Goal: Task Accomplishment & Management: Manage account settings

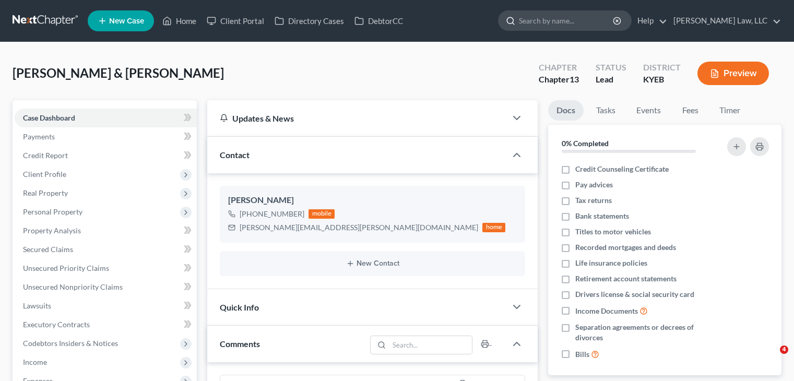
click at [534, 18] on input "search" at bounding box center [567, 20] width 96 height 19
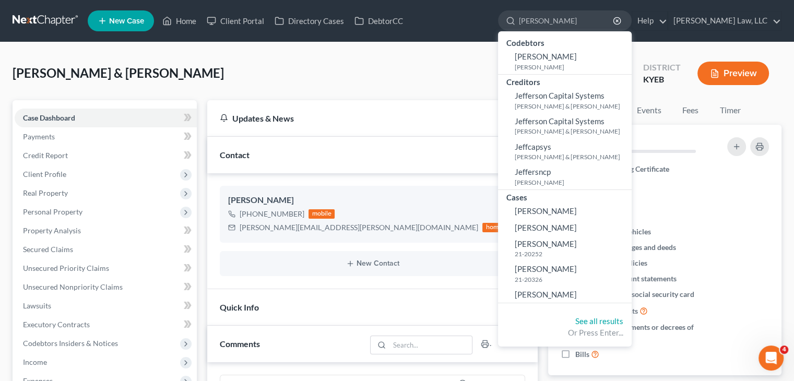
drag, startPoint x: 549, startPoint y: 18, endPoint x: 401, endPoint y: 44, distance: 150.1
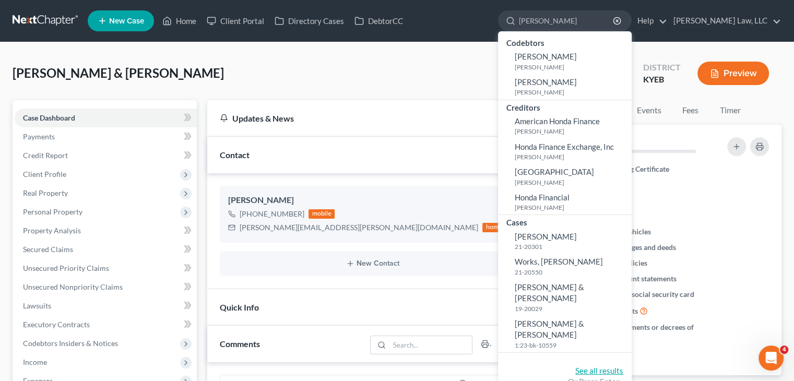
type input "[PERSON_NAME]"
click at [593, 366] on link "See all results" at bounding box center [599, 370] width 48 height 9
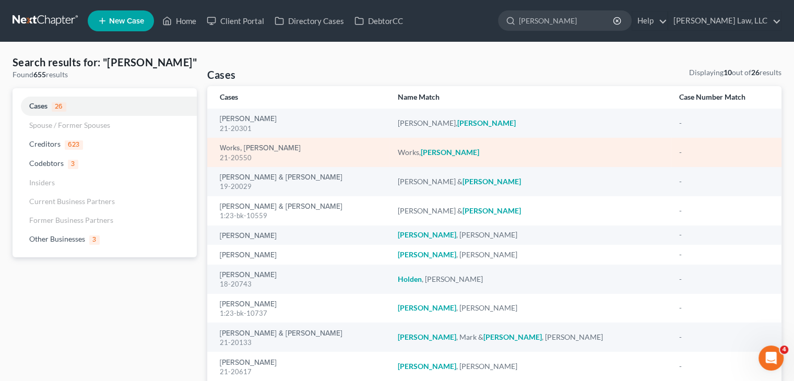
scroll to position [15, 0]
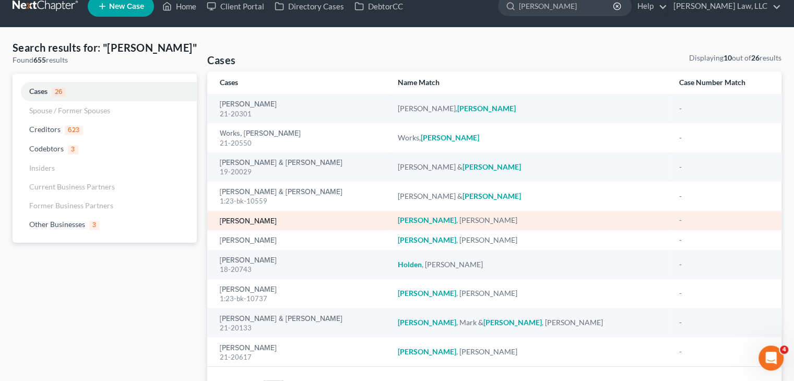
click at [250, 220] on link "[PERSON_NAME]" at bounding box center [248, 221] width 57 height 7
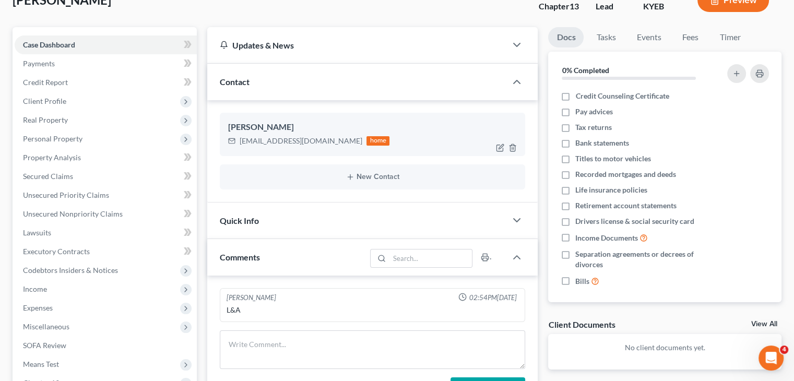
scroll to position [77, 0]
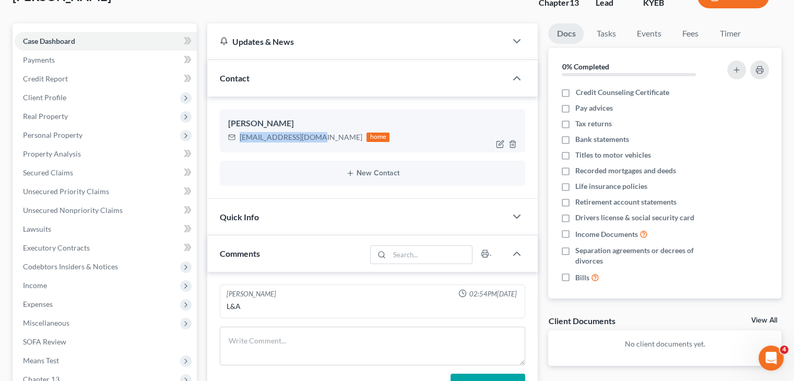
drag, startPoint x: 311, startPoint y: 138, endPoint x: 238, endPoint y: 141, distance: 72.6
click at [238, 141] on div "[EMAIL_ADDRESS][DOMAIN_NAME] home" at bounding box center [308, 137] width 161 height 14
copy div "[EMAIL_ADDRESS][DOMAIN_NAME]"
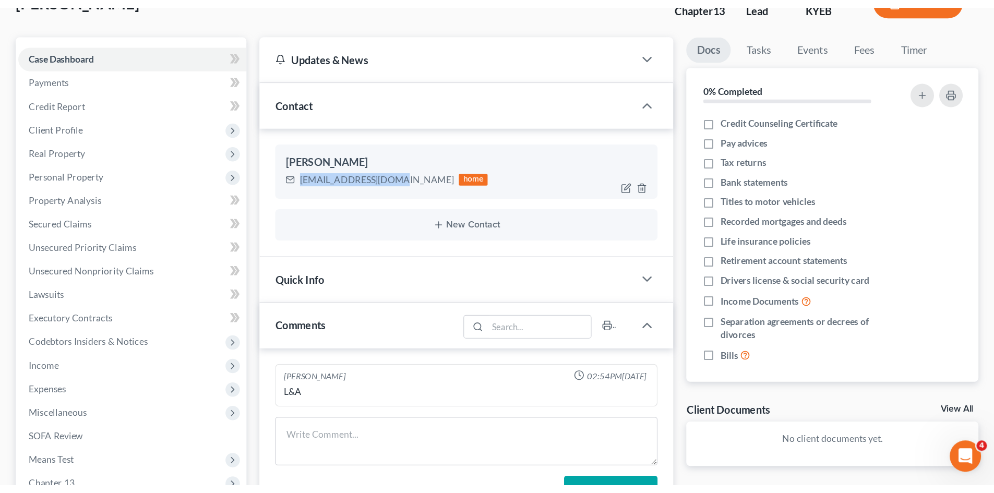
scroll to position [0, 0]
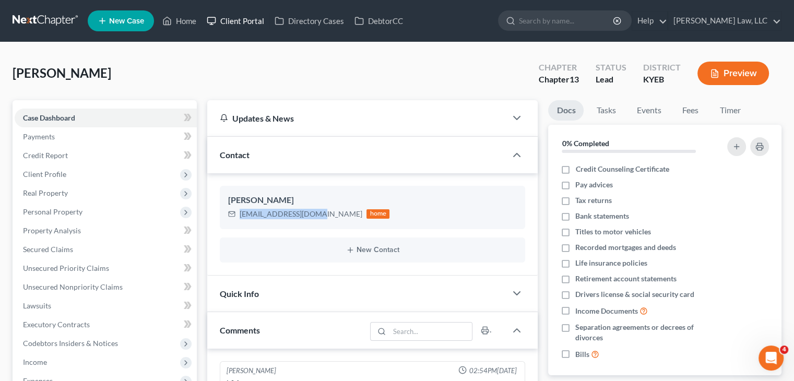
click at [255, 22] on link "Client Portal" at bounding box center [235, 20] width 68 height 19
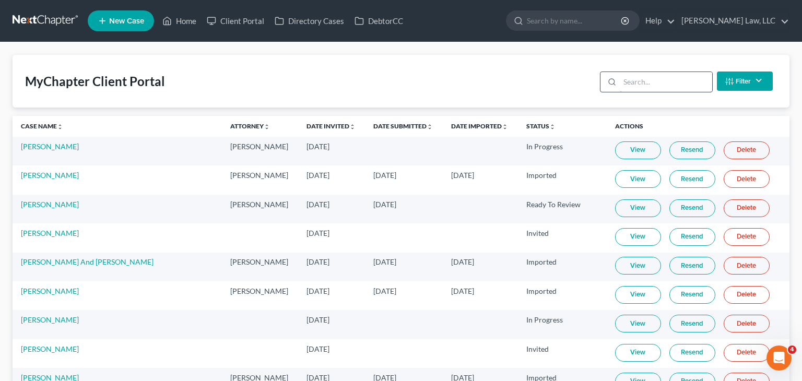
click at [671, 83] on input "search" at bounding box center [666, 82] width 92 height 20
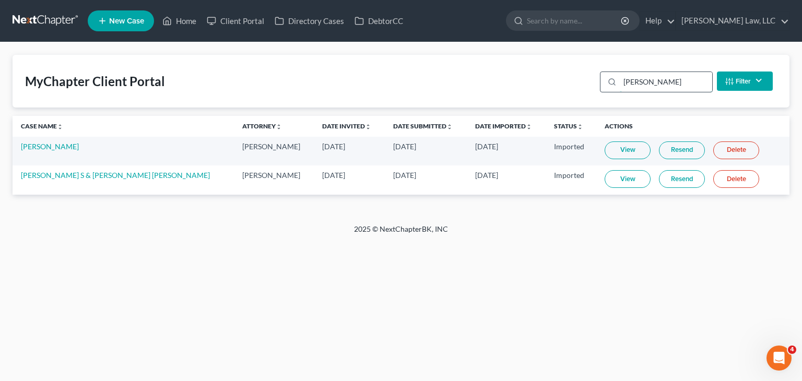
type input "[PERSON_NAME]"
drag, startPoint x: 671, startPoint y: 83, endPoint x: 562, endPoint y: 63, distance: 111.4
click at [562, 63] on div "MyChapter Client Portal [PERSON_NAME] Filter Status Filter... Invited In Progre…" at bounding box center [401, 81] width 777 height 53
click at [642, 79] on input "[PERSON_NAME]" at bounding box center [666, 82] width 92 height 20
drag, startPoint x: 641, startPoint y: 79, endPoint x: 599, endPoint y: 86, distance: 42.7
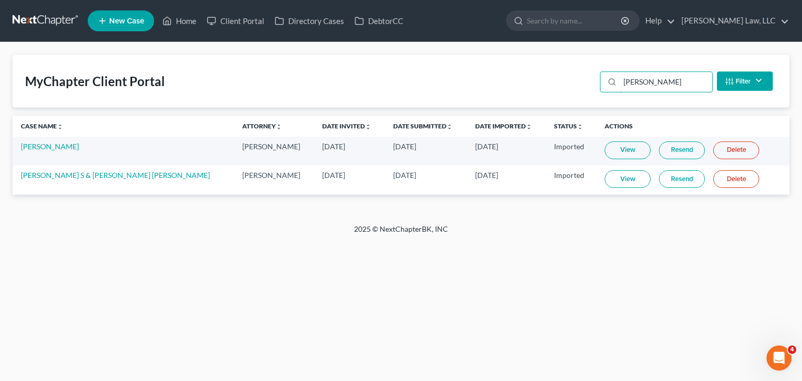
click at [599, 86] on div "[PERSON_NAME] Filter Status Filter... Invited In Progress Ready To Review Revie…" at bounding box center [686, 81] width 181 height 28
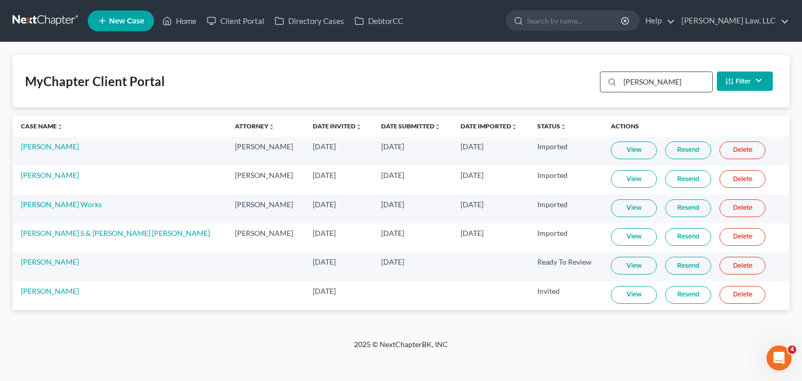
type input "[PERSON_NAME]"
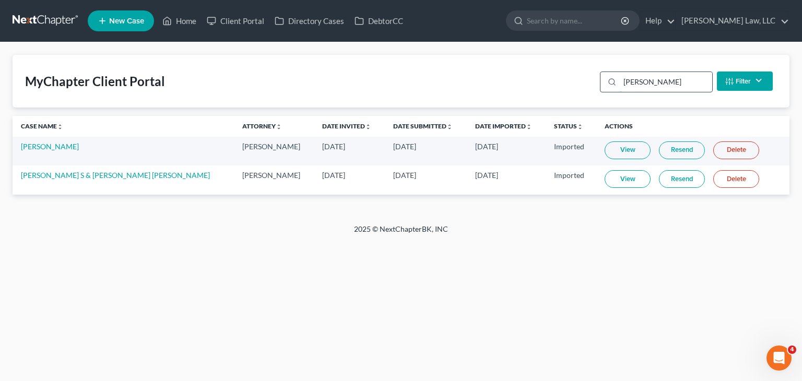
drag, startPoint x: 658, startPoint y: 87, endPoint x: 603, endPoint y: 90, distance: 54.9
click at [603, 90] on div "[PERSON_NAME]" at bounding box center [656, 82] width 113 height 21
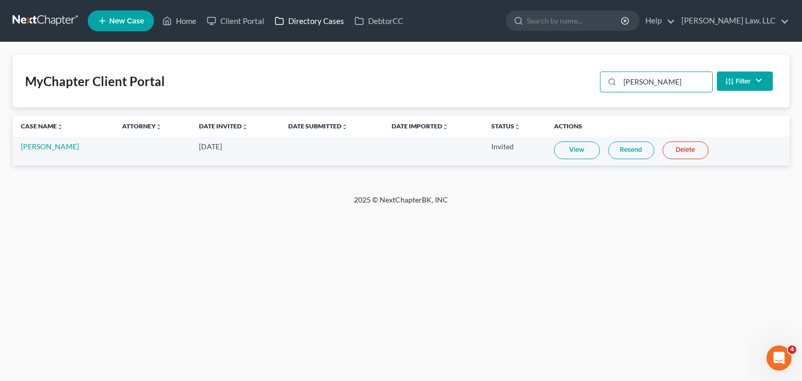
type input "[PERSON_NAME]"
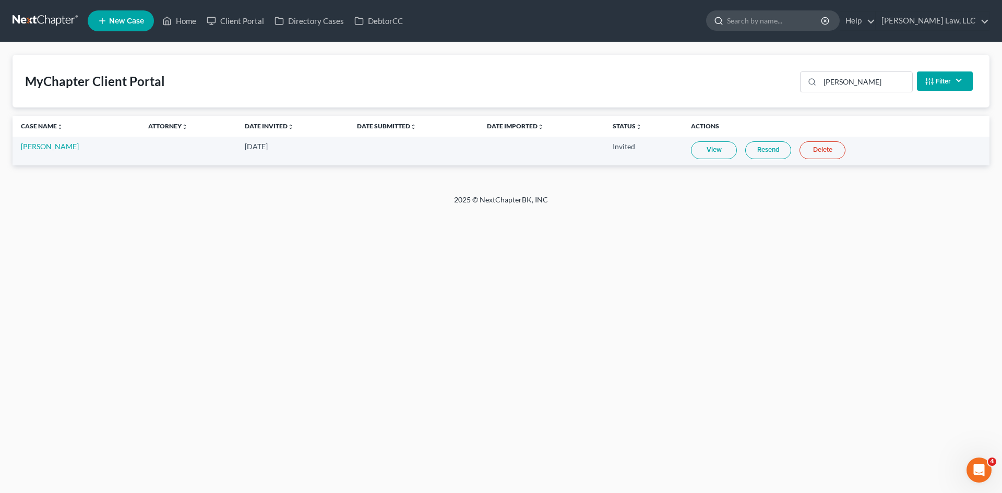
drag, startPoint x: 749, startPoint y: 16, endPoint x: 754, endPoint y: 13, distance: 6.0
click at [754, 13] on input "search" at bounding box center [775, 20] width 96 height 19
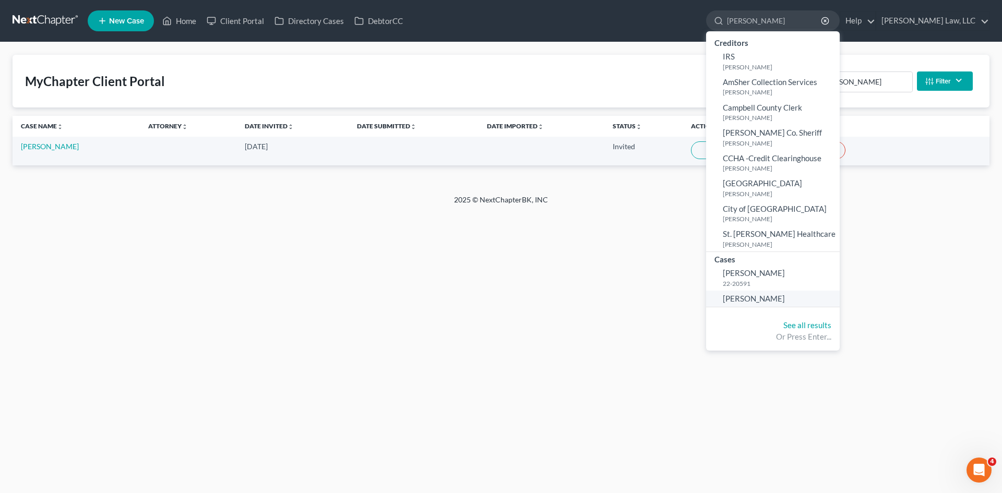
type input "[PERSON_NAME]"
click at [761, 299] on span "[PERSON_NAME]" at bounding box center [754, 298] width 62 height 9
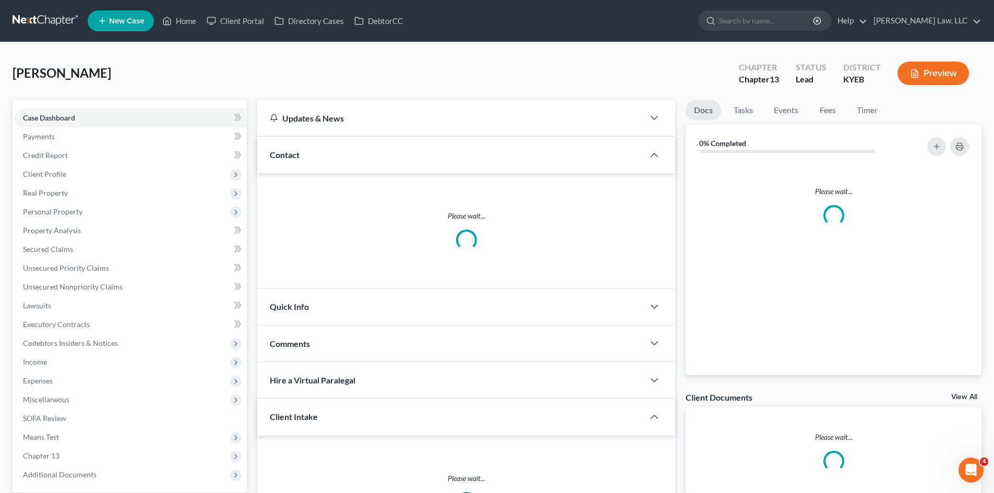
click at [41, 22] on link at bounding box center [46, 20] width 67 height 19
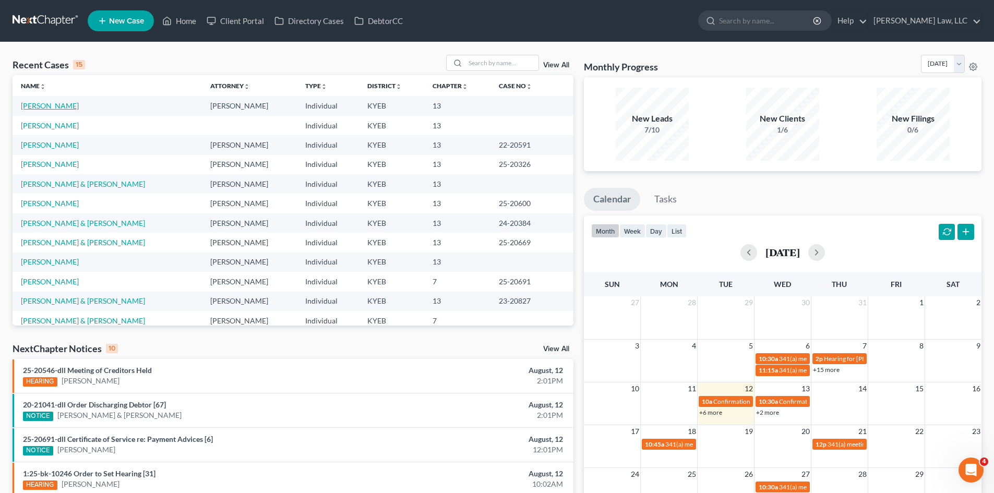
click at [50, 104] on link "[PERSON_NAME]" at bounding box center [50, 105] width 58 height 9
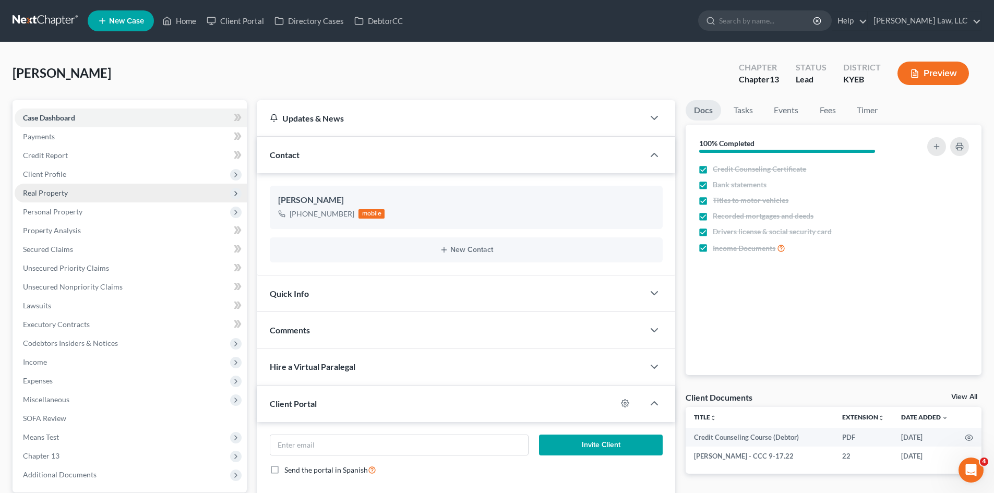
click at [56, 192] on span "Real Property" at bounding box center [45, 192] width 45 height 9
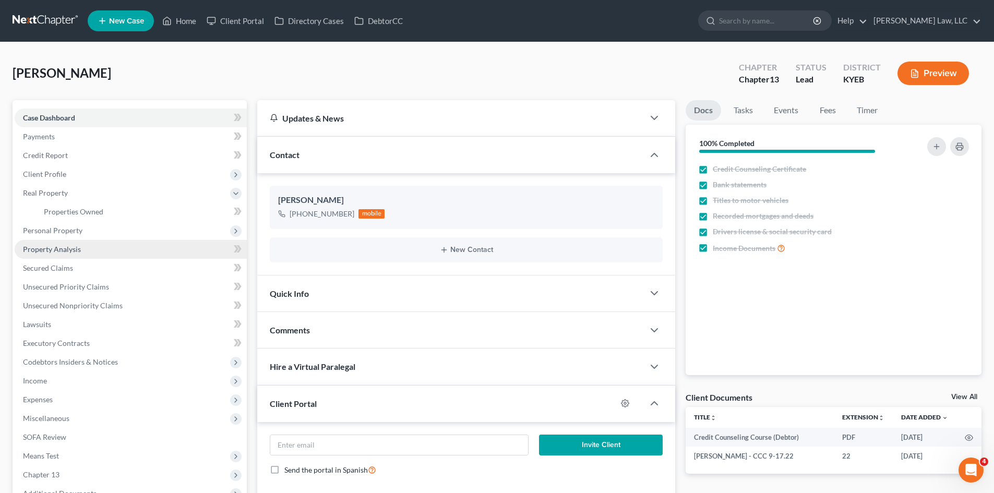
scroll to position [441, 0]
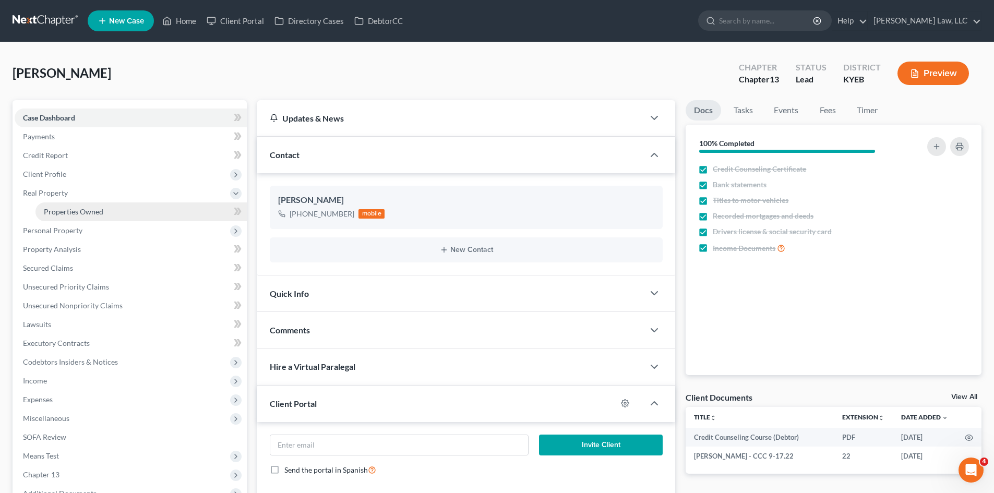
click at [74, 216] on span "Properties Owned" at bounding box center [74, 211] width 60 height 9
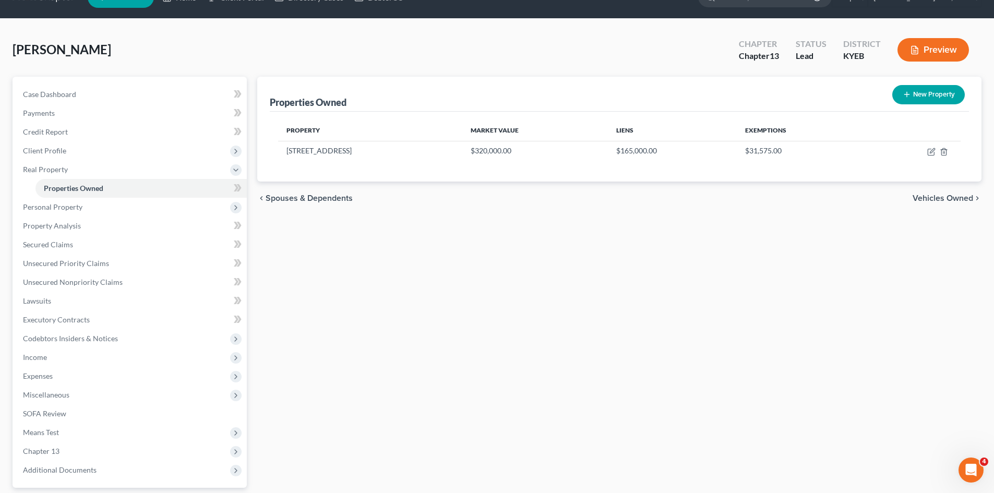
scroll to position [14, 0]
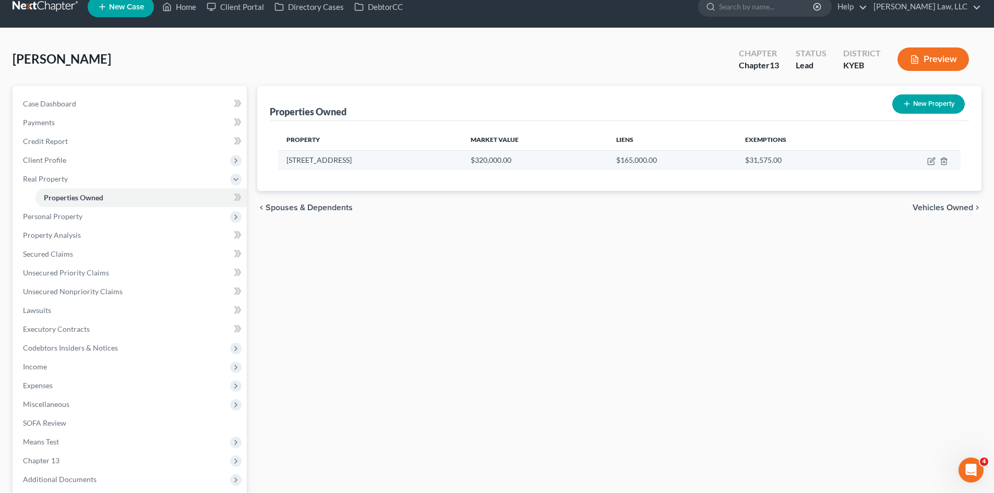
click at [934, 165] on td at bounding box center [914, 160] width 94 height 20
click at [932, 163] on icon "button" at bounding box center [932, 161] width 8 height 8
select select "18"
select select "0"
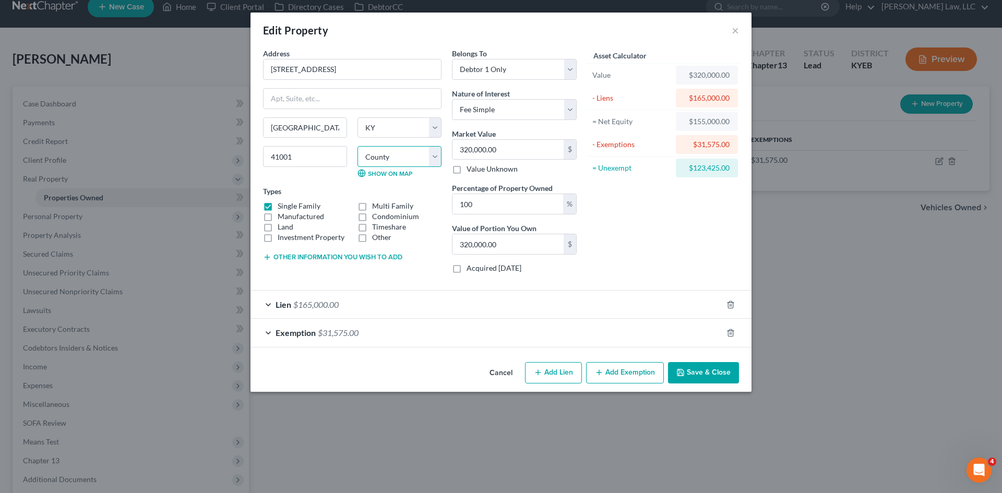
click at [425, 150] on select "County Adair County Allen County Anderson County Ballard County Barren County B…" at bounding box center [400, 156] width 84 height 21
click at [424, 150] on select "County Adair County Allen County Anderson County Ballard County Barren County B…" at bounding box center [400, 156] width 84 height 21
click at [734, 27] on button "×" at bounding box center [735, 30] width 7 height 13
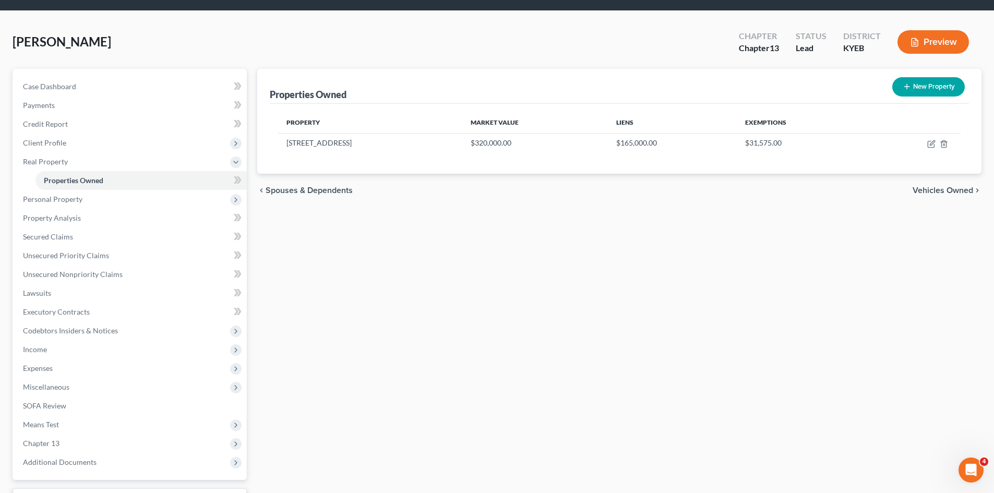
scroll to position [0, 0]
